Goal: Find specific page/section: Find specific page/section

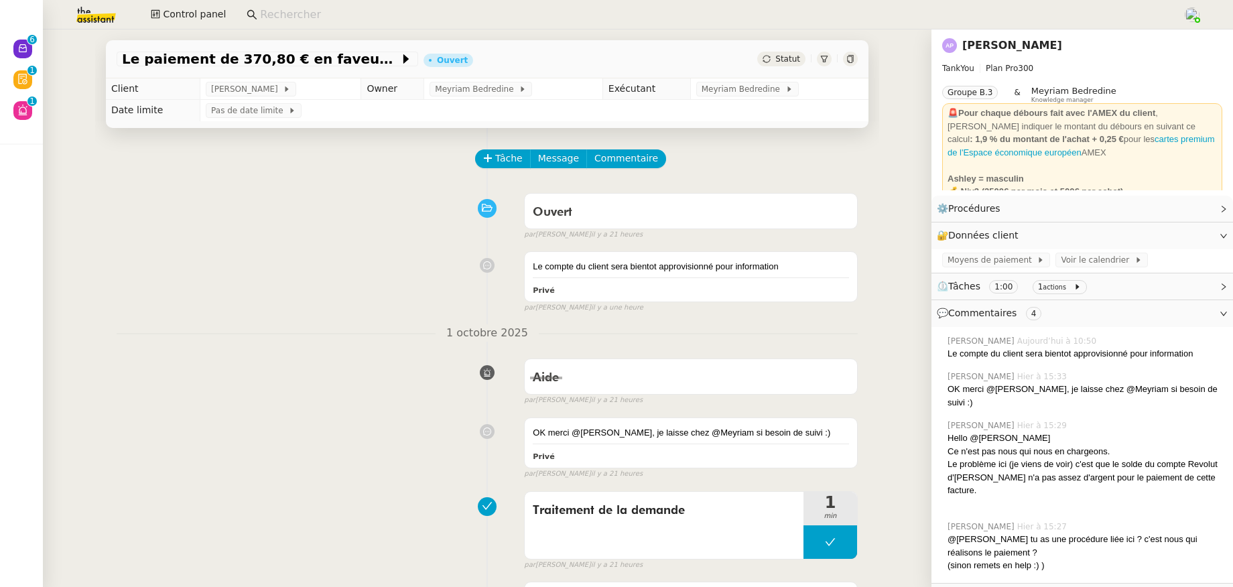
click at [963, 47] on link "[PERSON_NAME]" at bounding box center [1013, 45] width 100 height 13
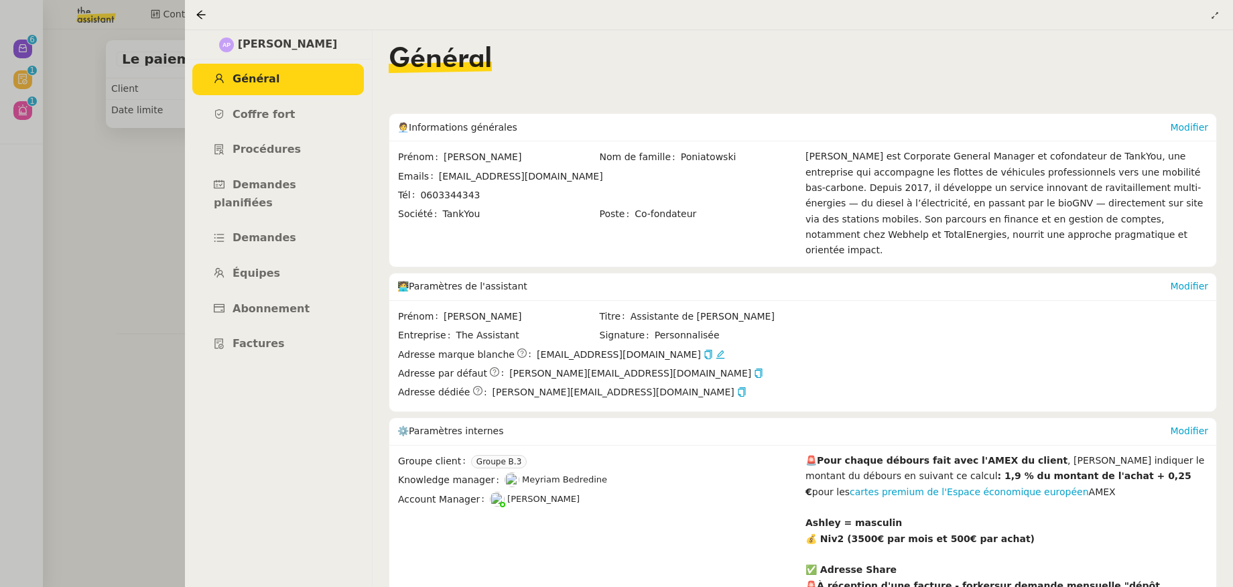
click at [139, 233] on div at bounding box center [616, 293] width 1233 height 587
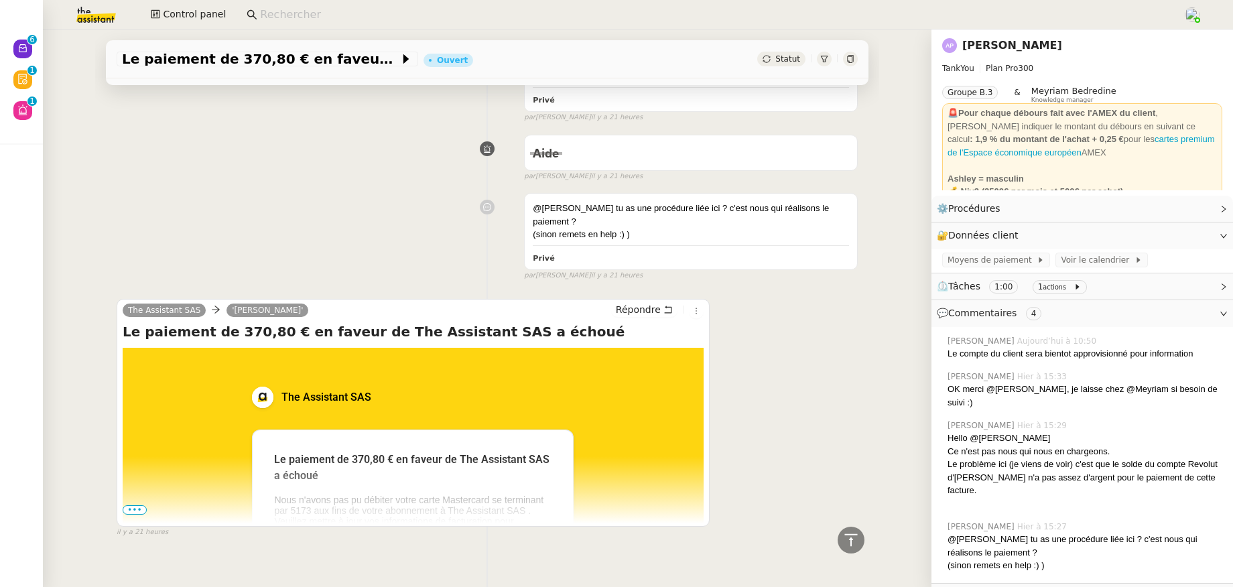
scroll to position [585, 0]
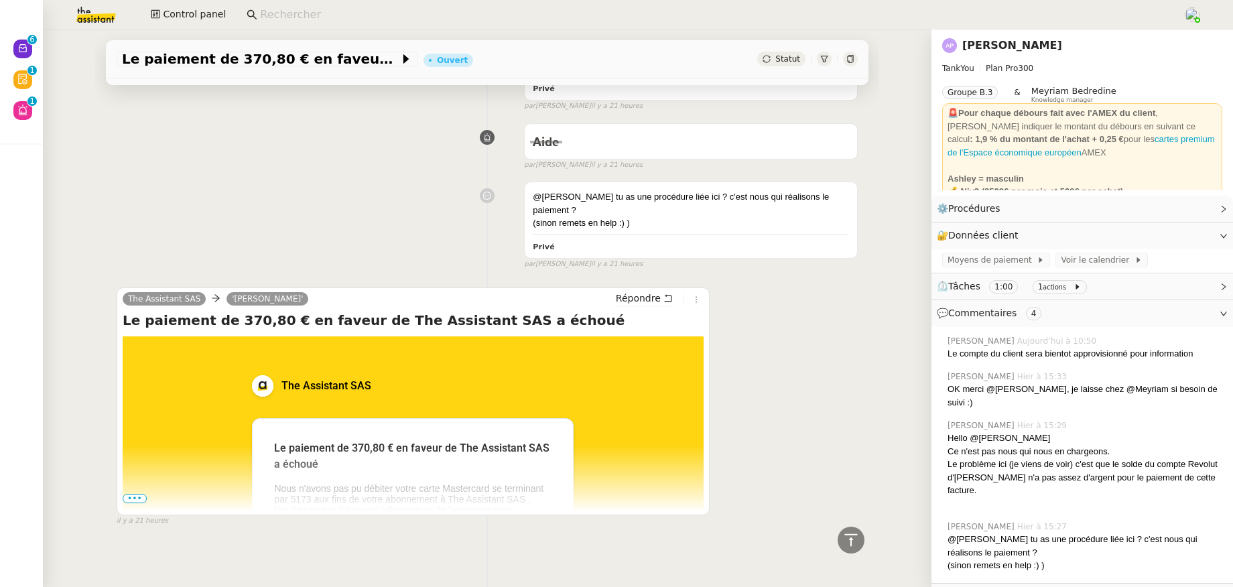
click at [131, 494] on span "•••" at bounding box center [135, 498] width 24 height 9
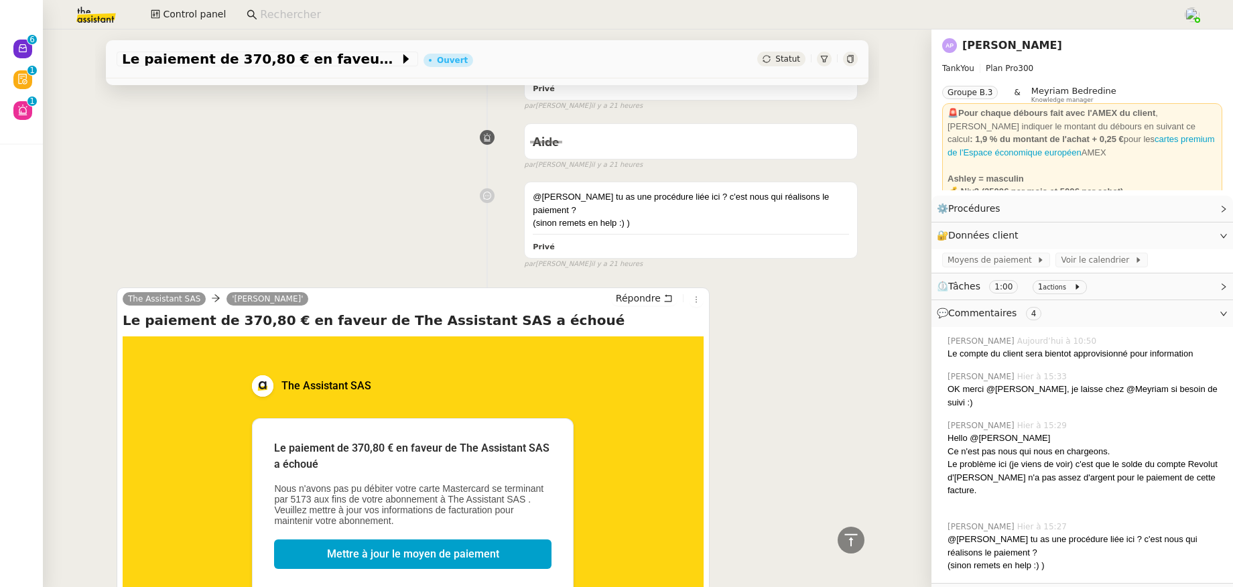
scroll to position [835, 0]
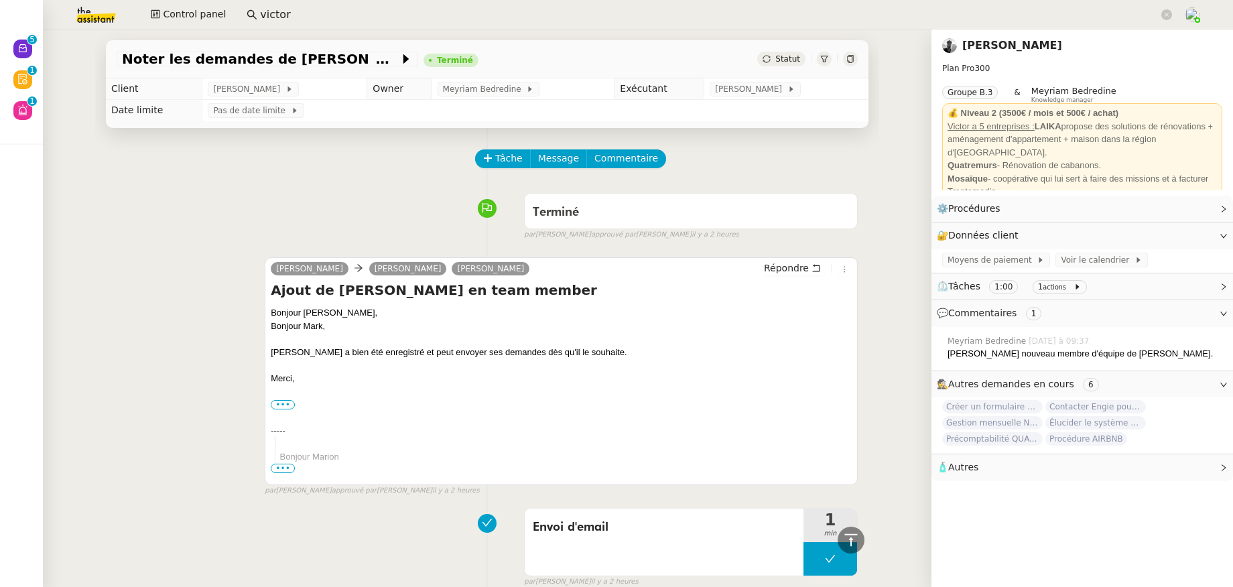
scroll to position [502, 0]
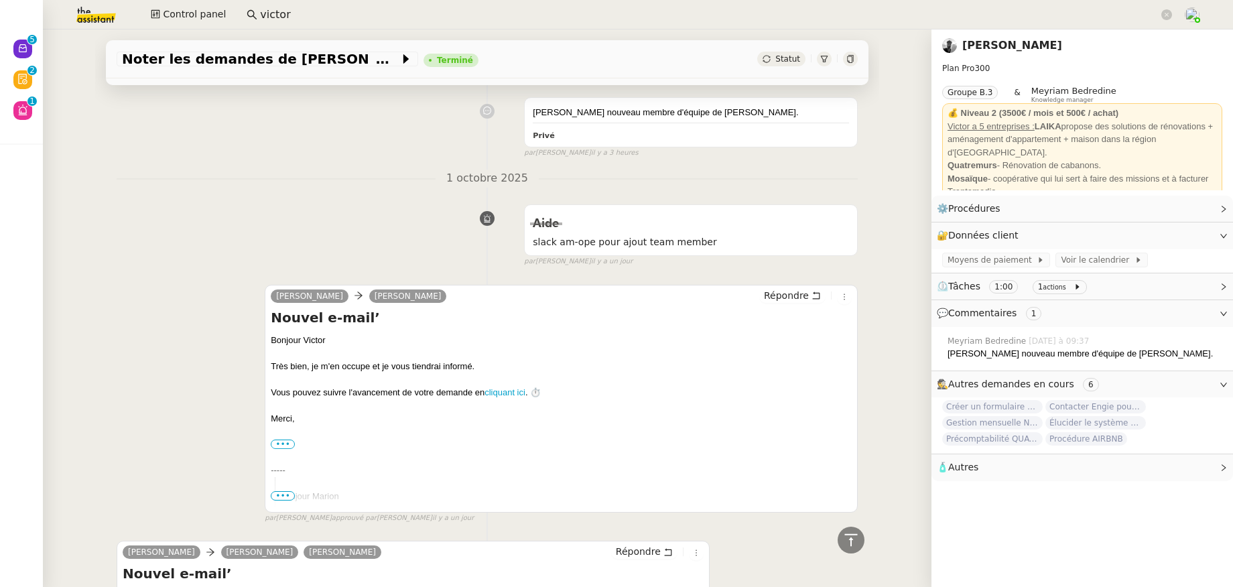
click at [516, 16] on input "victor" at bounding box center [709, 15] width 899 height 18
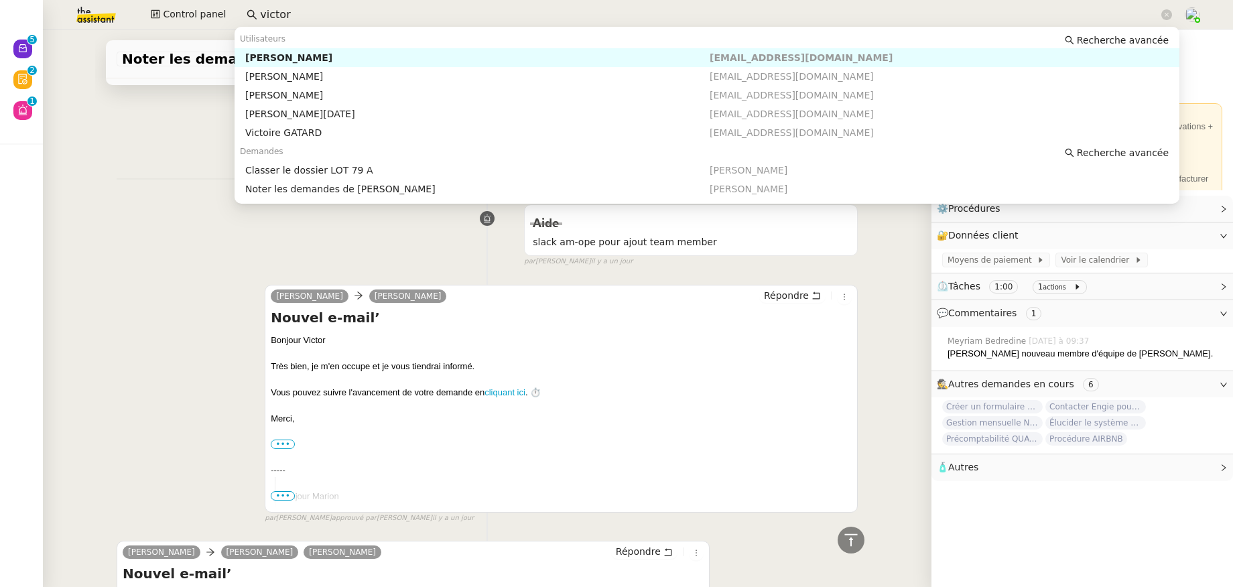
click at [516, 16] on input "victor" at bounding box center [709, 15] width 899 height 18
click at [457, 54] on div "[PERSON_NAME]" at bounding box center [477, 58] width 465 height 12
type input "[PERSON_NAME]"
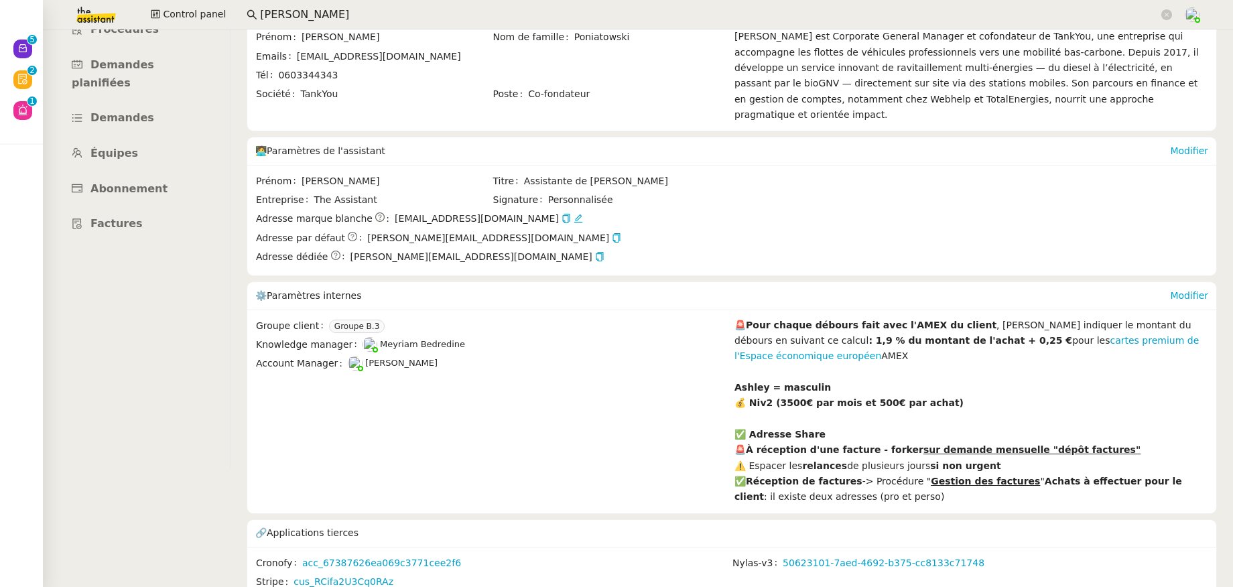
scroll to position [125, 0]
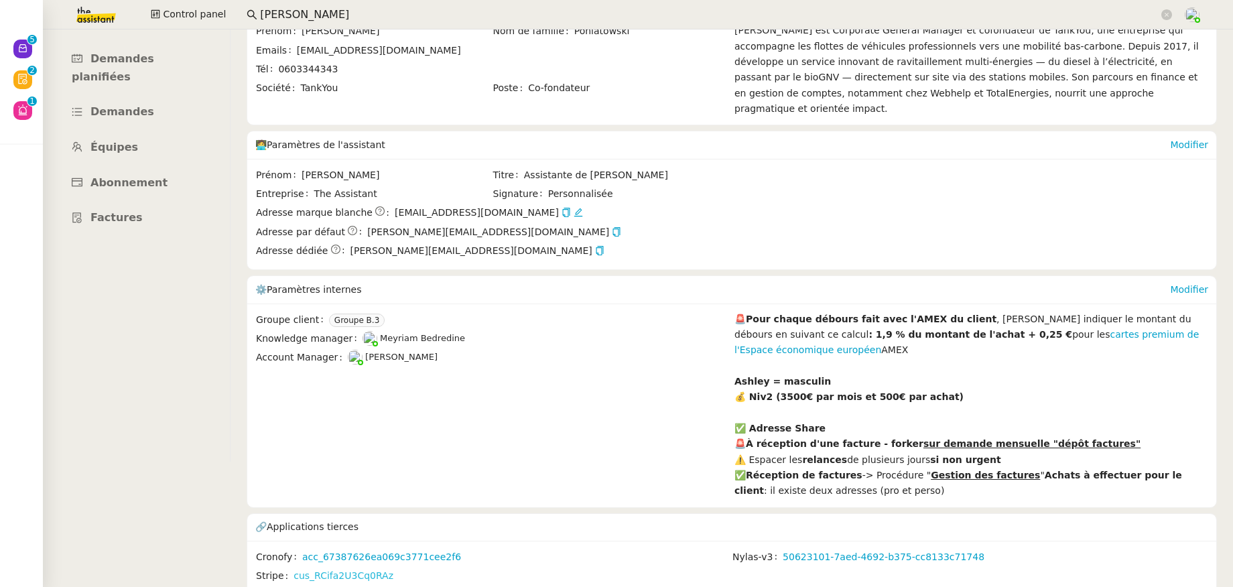
click at [368, 568] on link "cus_RCifa2U3Cq0RAz" at bounding box center [344, 575] width 100 height 15
